Goal: Transaction & Acquisition: Purchase product/service

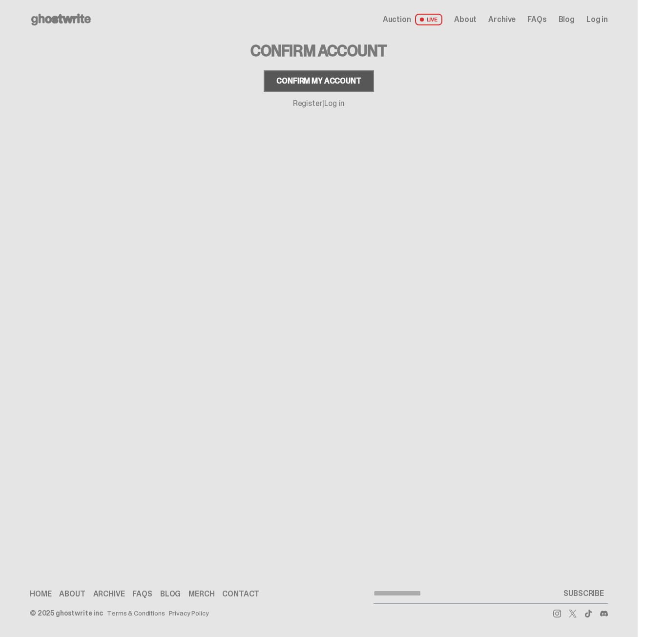
click at [298, 80] on div "Confirm my account" at bounding box center [318, 81] width 84 height 8
click at [319, 91] on button "Confirm my account" at bounding box center [319, 80] width 110 height 21
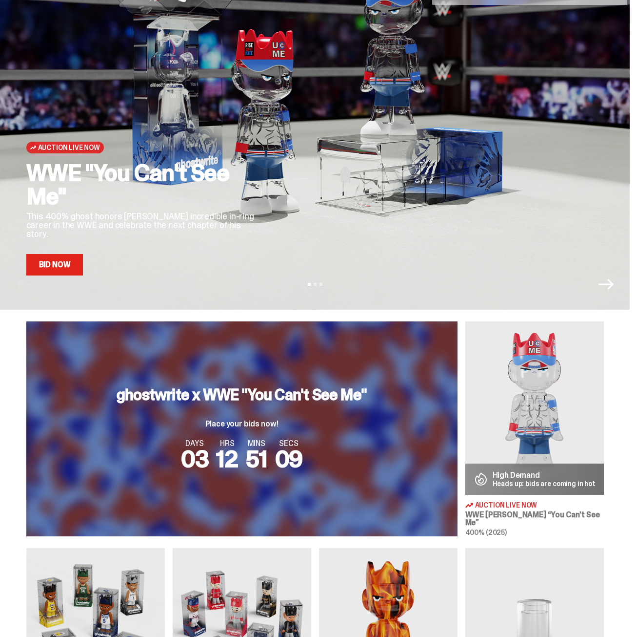
scroll to position [98, 0]
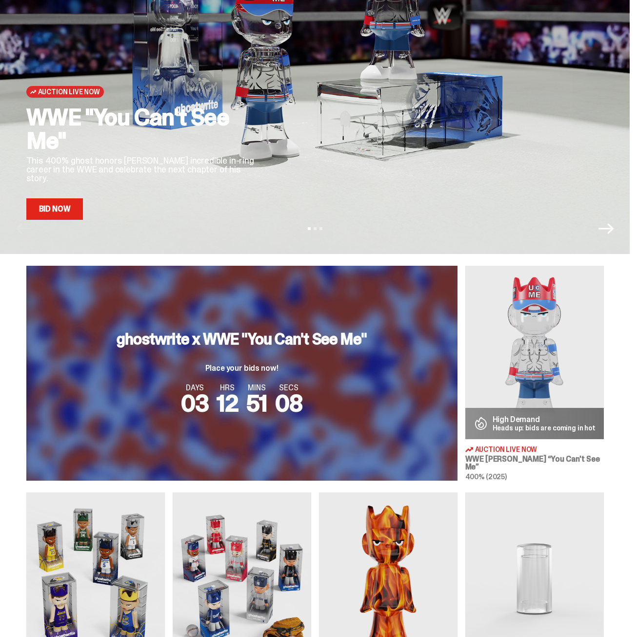
click at [551, 351] on img at bounding box center [535, 352] width 139 height 173
